Goal: Task Accomplishment & Management: Check status

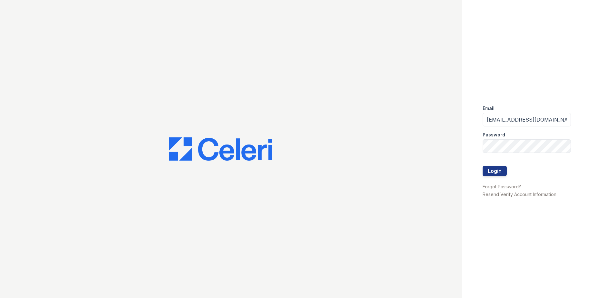
click at [492, 172] on button "Login" at bounding box center [495, 171] width 24 height 10
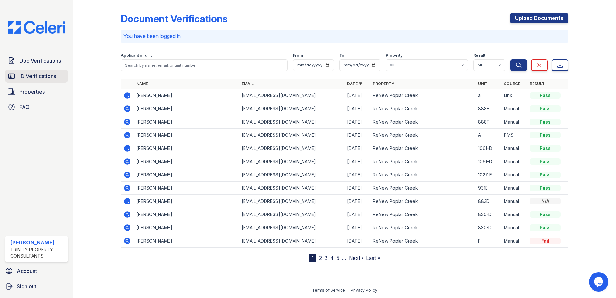
click at [32, 80] on span "ID Verifications" at bounding box center [37, 76] width 37 height 8
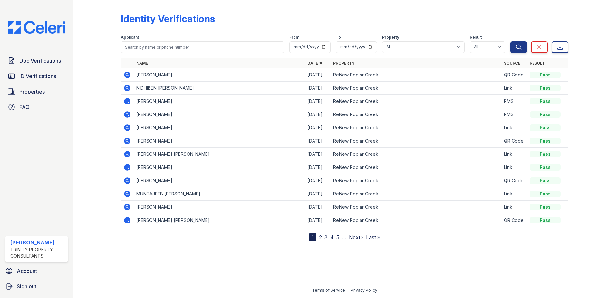
click at [125, 88] on icon at bounding box center [127, 88] width 6 height 6
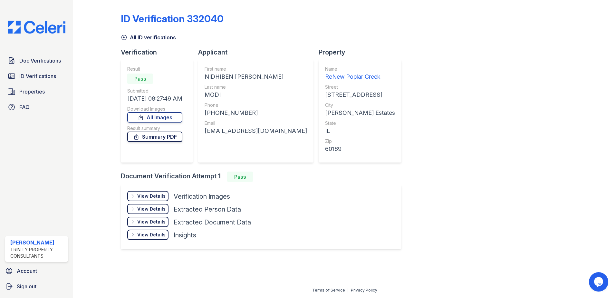
click at [161, 138] on link "Summary PDF" at bounding box center [154, 137] width 55 height 10
click at [175, 115] on link "All Images" at bounding box center [154, 117] width 55 height 10
click at [47, 79] on span "ID Verifications" at bounding box center [37, 76] width 37 height 8
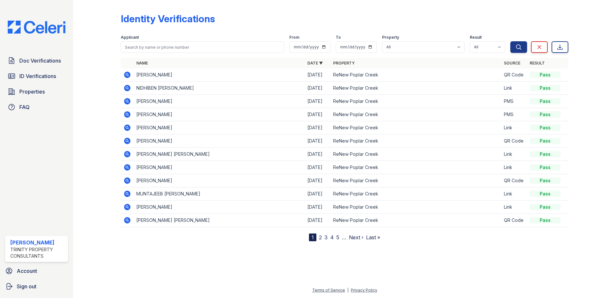
click at [128, 114] on icon at bounding box center [127, 114] width 2 height 2
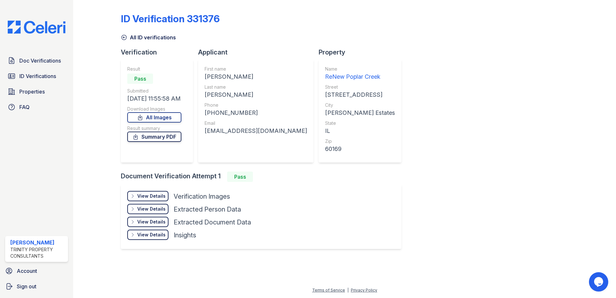
click at [150, 135] on link "Summary PDF" at bounding box center [154, 137] width 54 height 10
click at [163, 119] on link "All Images" at bounding box center [154, 117] width 54 height 10
